Goal: Task Accomplishment & Management: Manage account settings

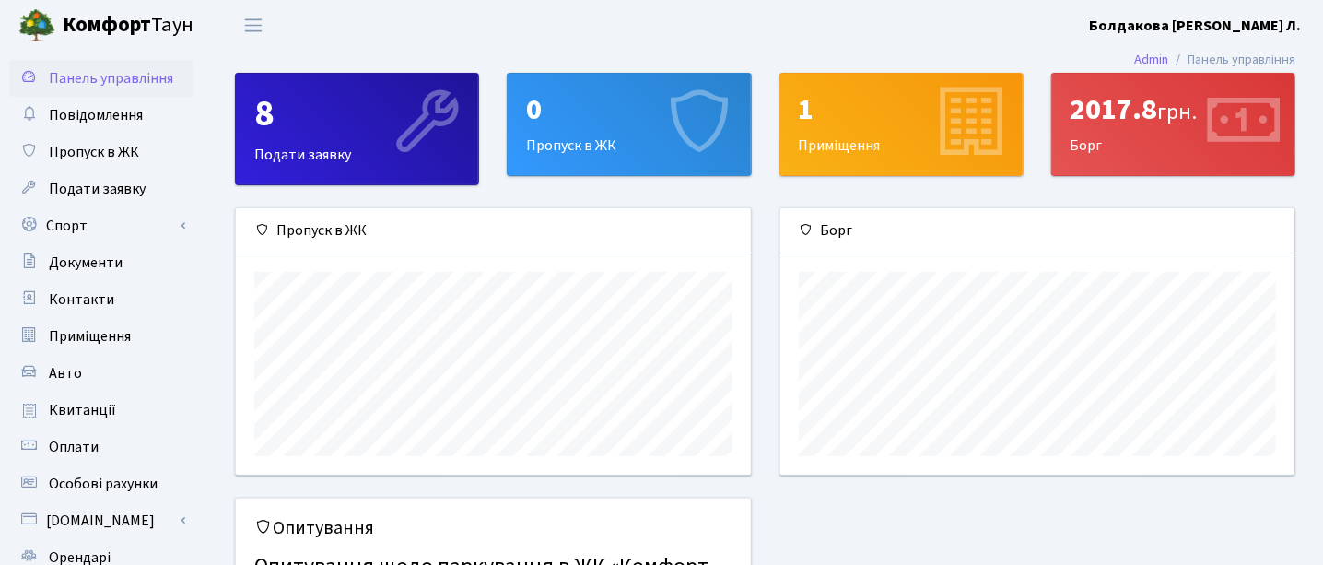
scroll to position [265, 515]
click at [88, 406] on span "Квитанції" at bounding box center [82, 410] width 67 height 20
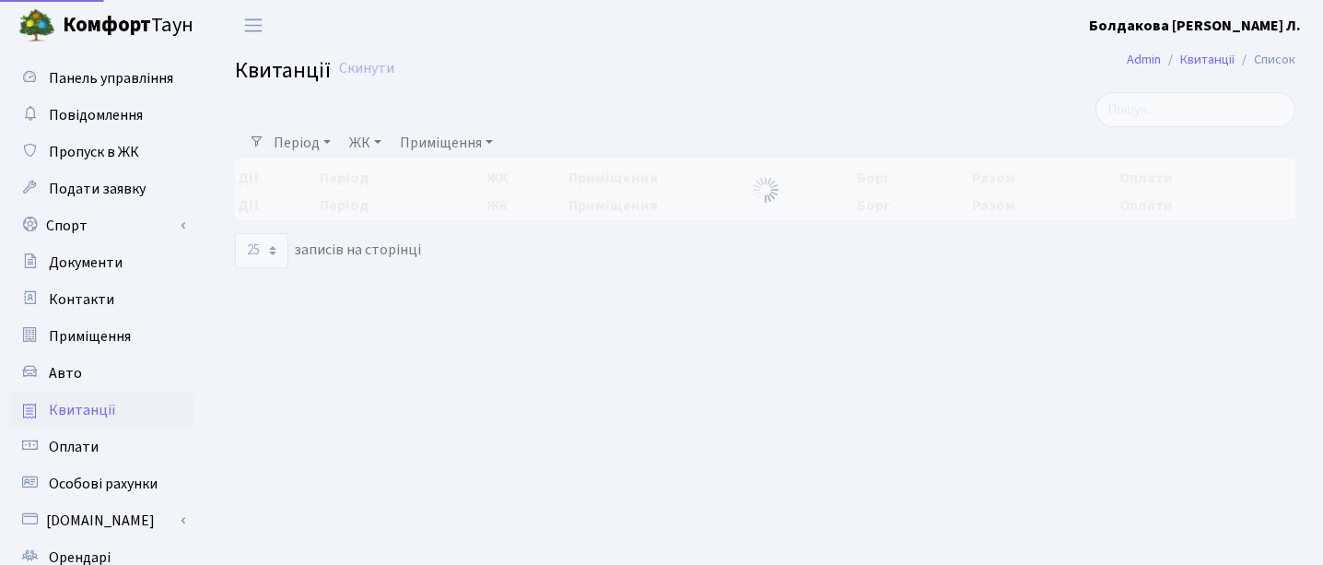
select select "25"
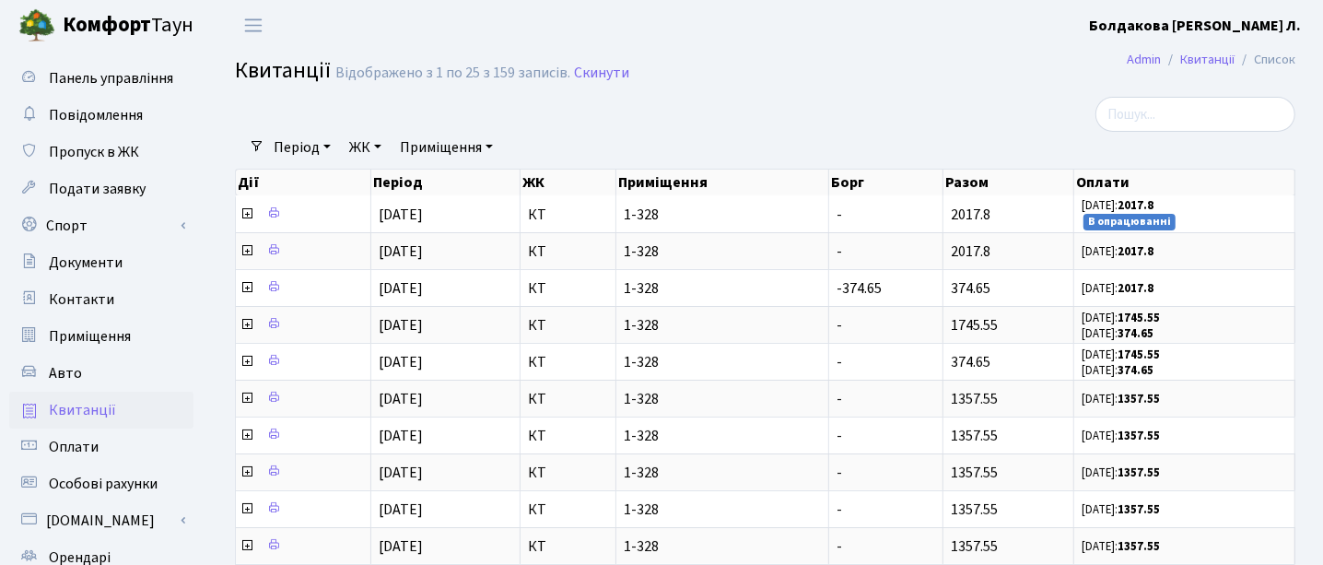
click at [1232, 29] on b "Болдакова [PERSON_NAME] Л." at bounding box center [1195, 26] width 212 height 20
click at [1176, 110] on link "Вийти" at bounding box center [1208, 101] width 183 height 29
